Goal: Task Accomplishment & Management: Manage account settings

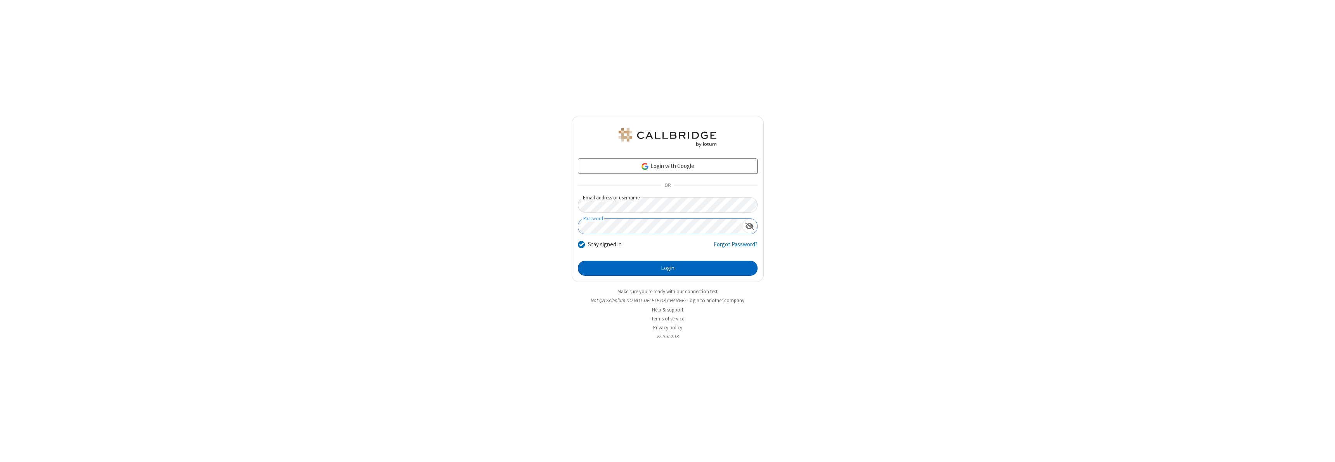
click at [668, 268] on button "Login" at bounding box center [668, 269] width 180 height 16
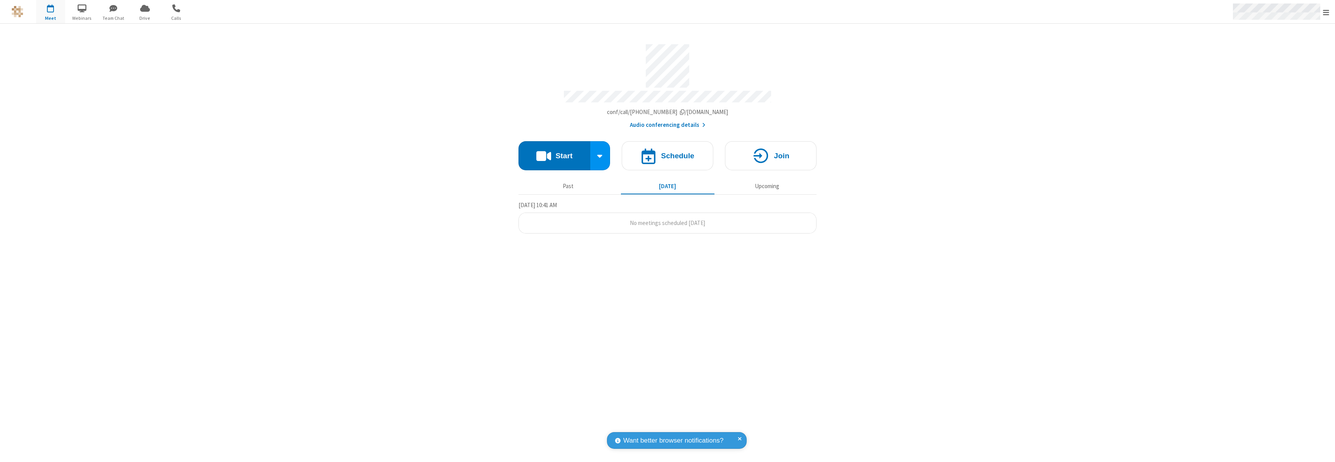
click at [1326, 12] on span "Open menu" at bounding box center [1326, 13] width 6 height 8
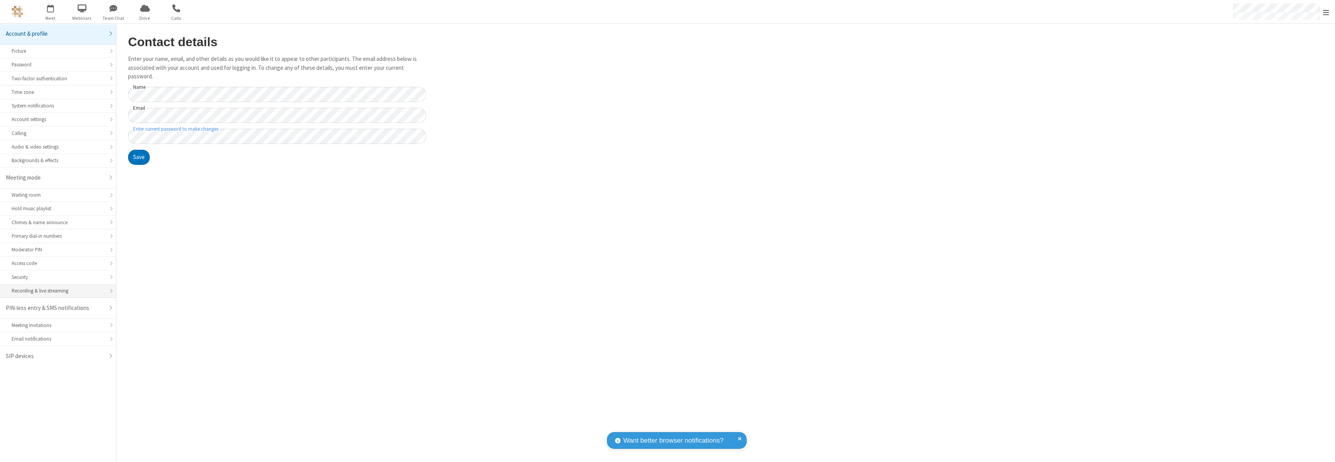
click at [58, 291] on div "Recording & live streaming" at bounding box center [58, 290] width 93 height 7
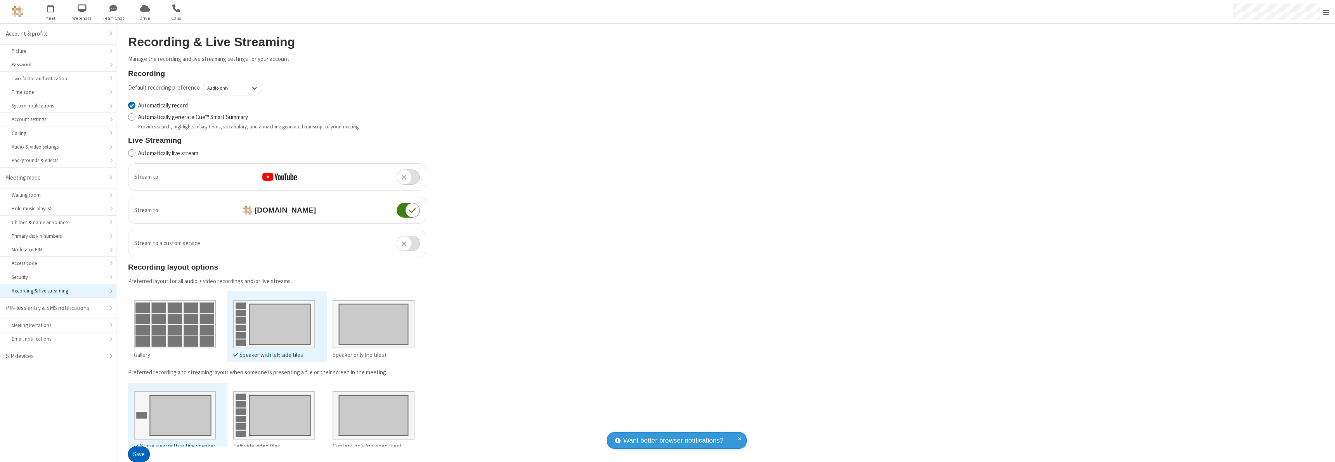
click at [139, 455] on button "Save" at bounding box center [139, 455] width 22 height 16
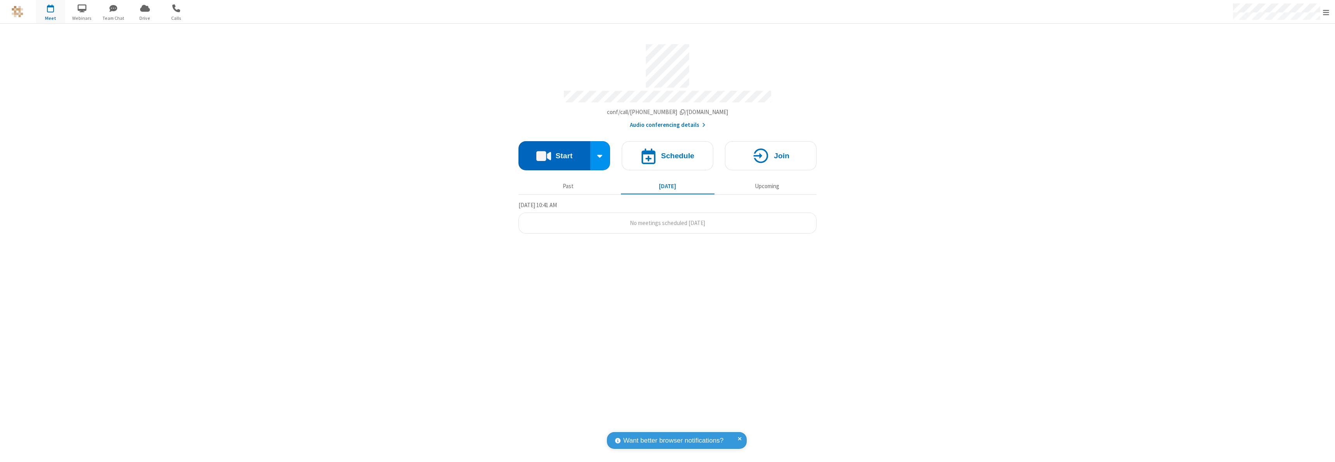
click at [554, 152] on button "Start" at bounding box center [555, 155] width 72 height 29
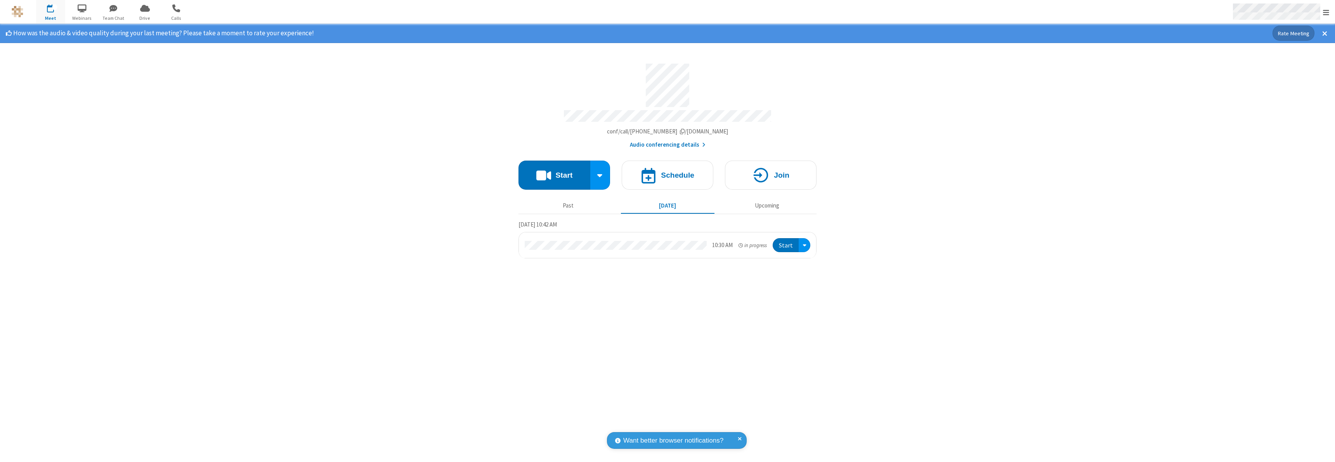
click at [1326, 12] on span "Open menu" at bounding box center [1326, 13] width 6 height 8
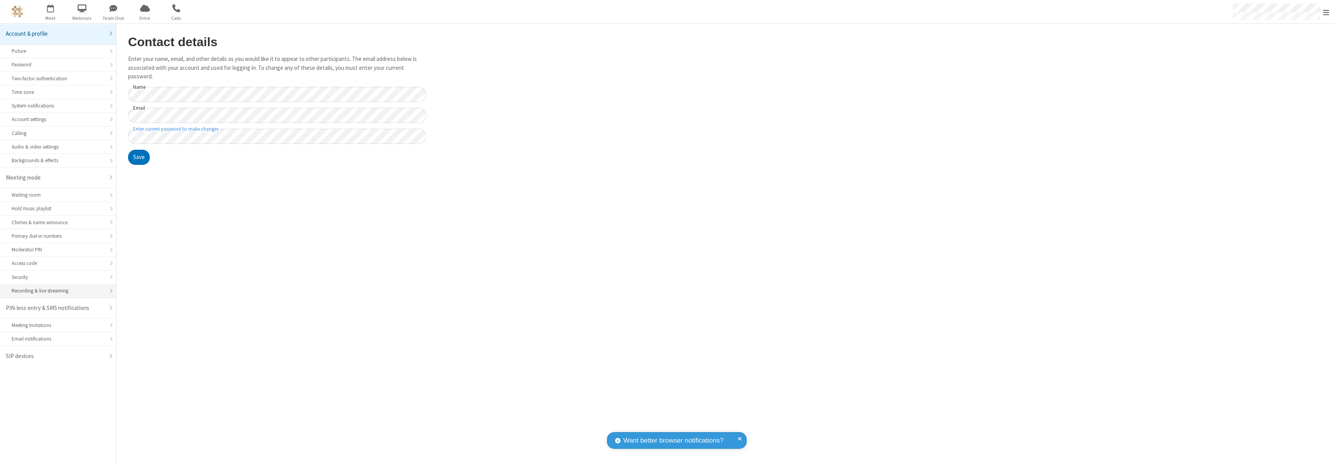
click at [58, 291] on div "Recording & live streaming" at bounding box center [58, 290] width 93 height 7
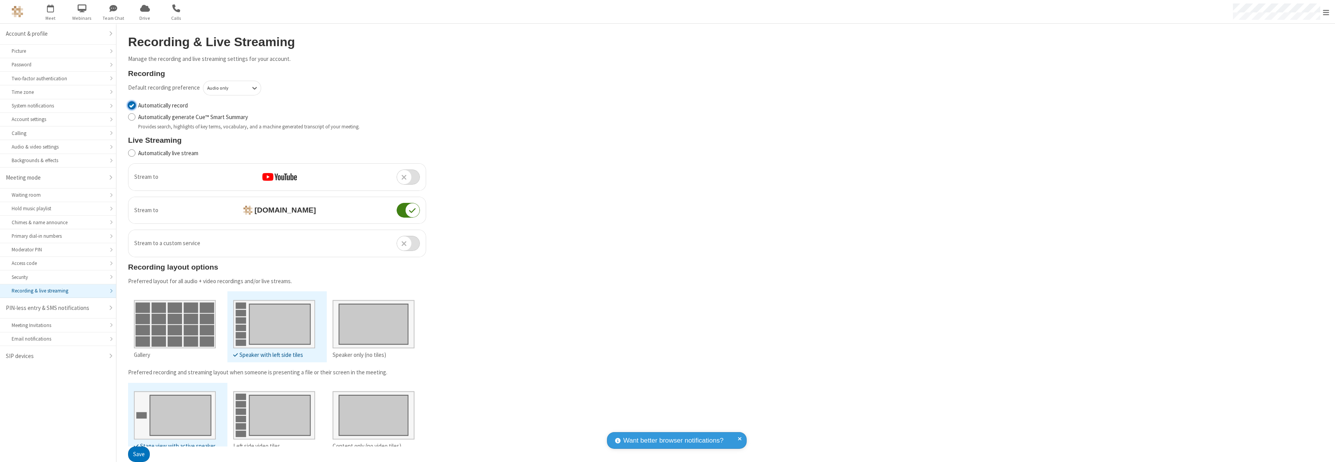
click at [132, 105] on input "Automatically record" at bounding box center [131, 105] width 7 height 8
checkbox input "false"
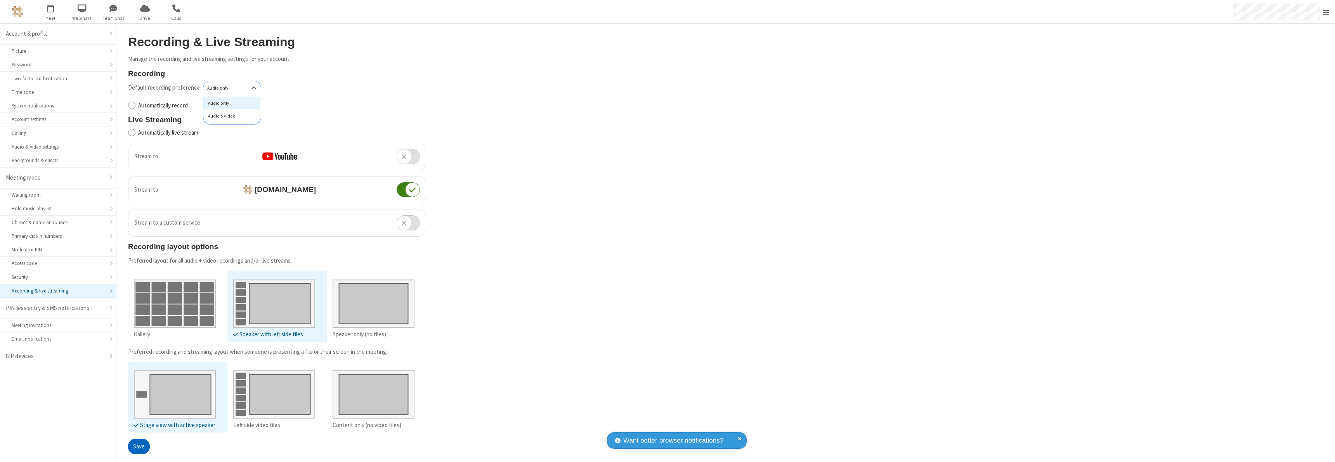
click at [229, 116] on div "Audio & video" at bounding box center [231, 115] width 57 height 13
click at [139, 446] on button "Save" at bounding box center [139, 447] width 22 height 16
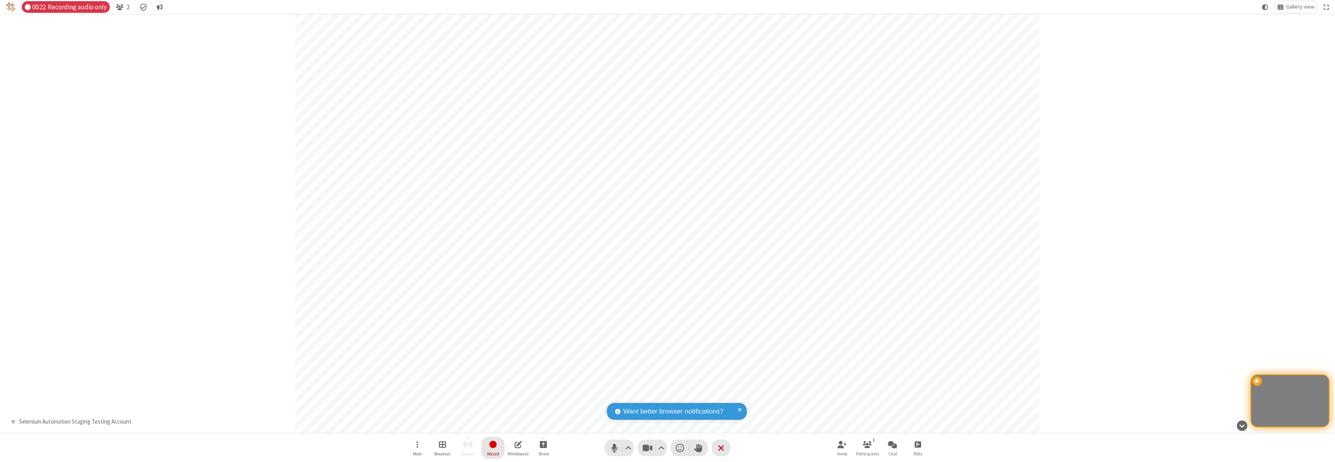
click at [493, 448] on span "Stop recording" at bounding box center [492, 444] width 9 height 10
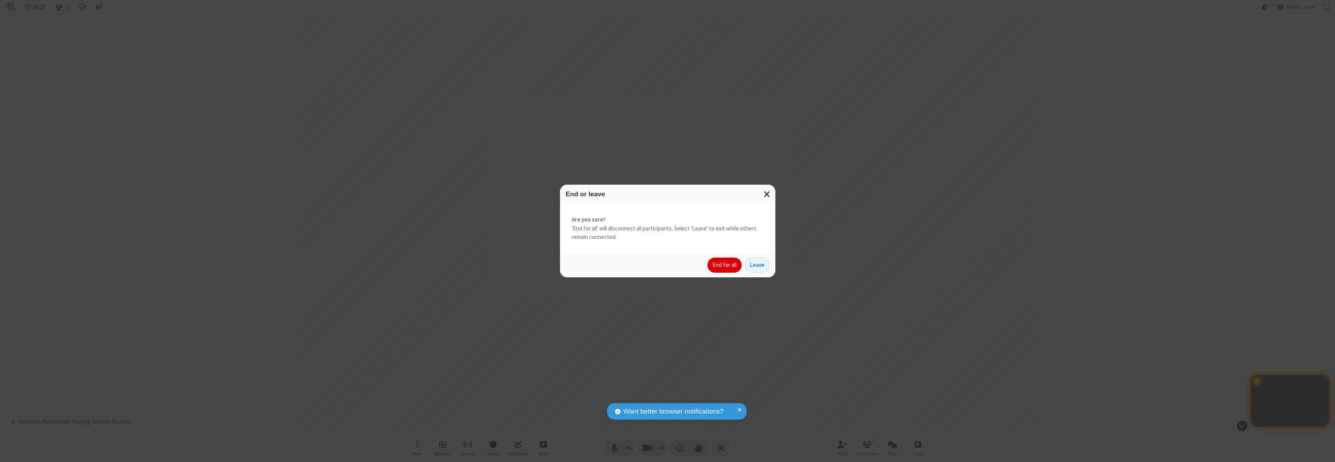
click at [725, 265] on button "End for all" at bounding box center [725, 266] width 34 height 16
